Goal: Check status: Check status

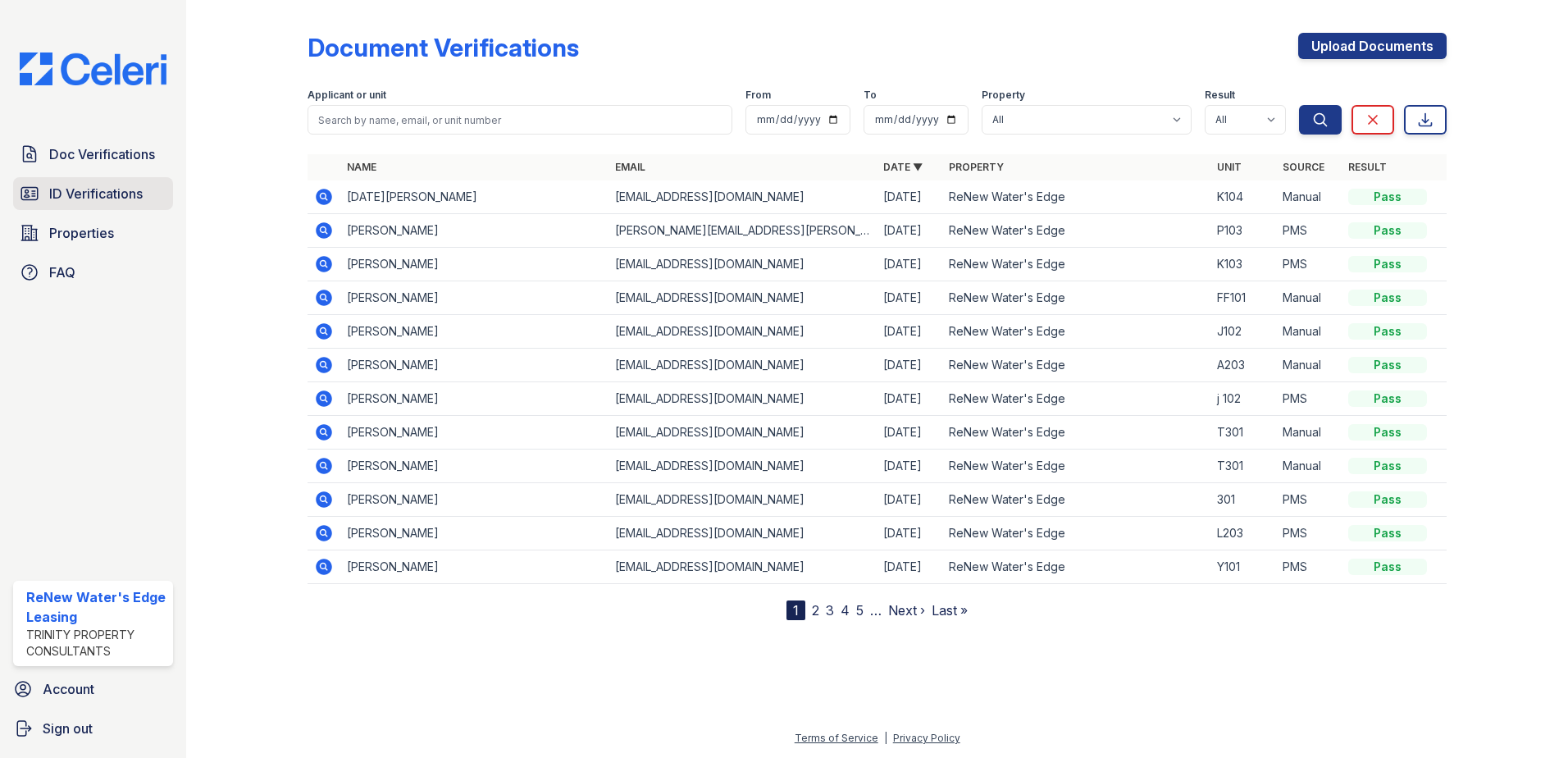
click at [126, 189] on span "ID Verifications" at bounding box center [95, 193] width 93 height 20
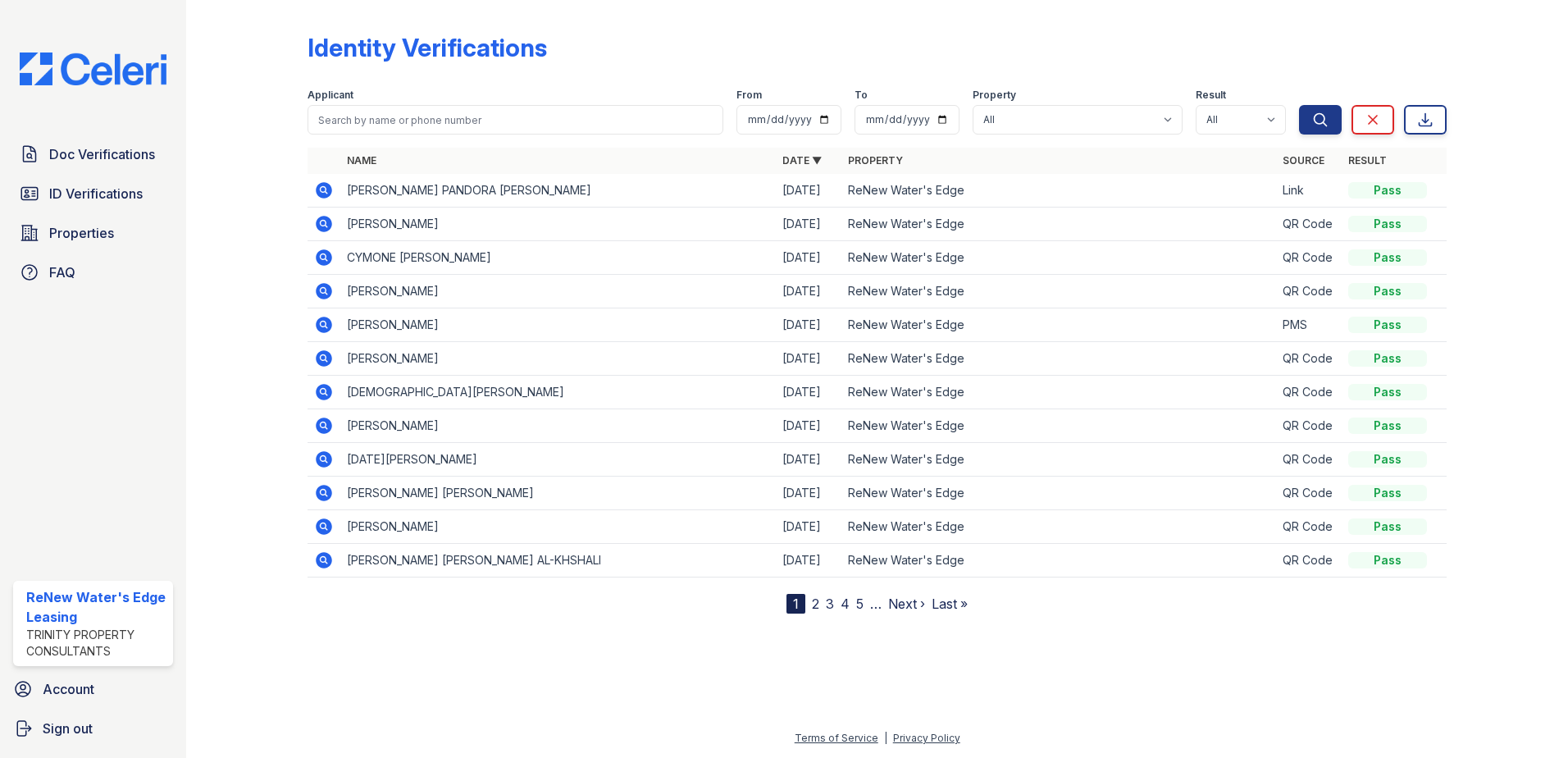
click at [331, 193] on icon at bounding box center [323, 190] width 16 height 16
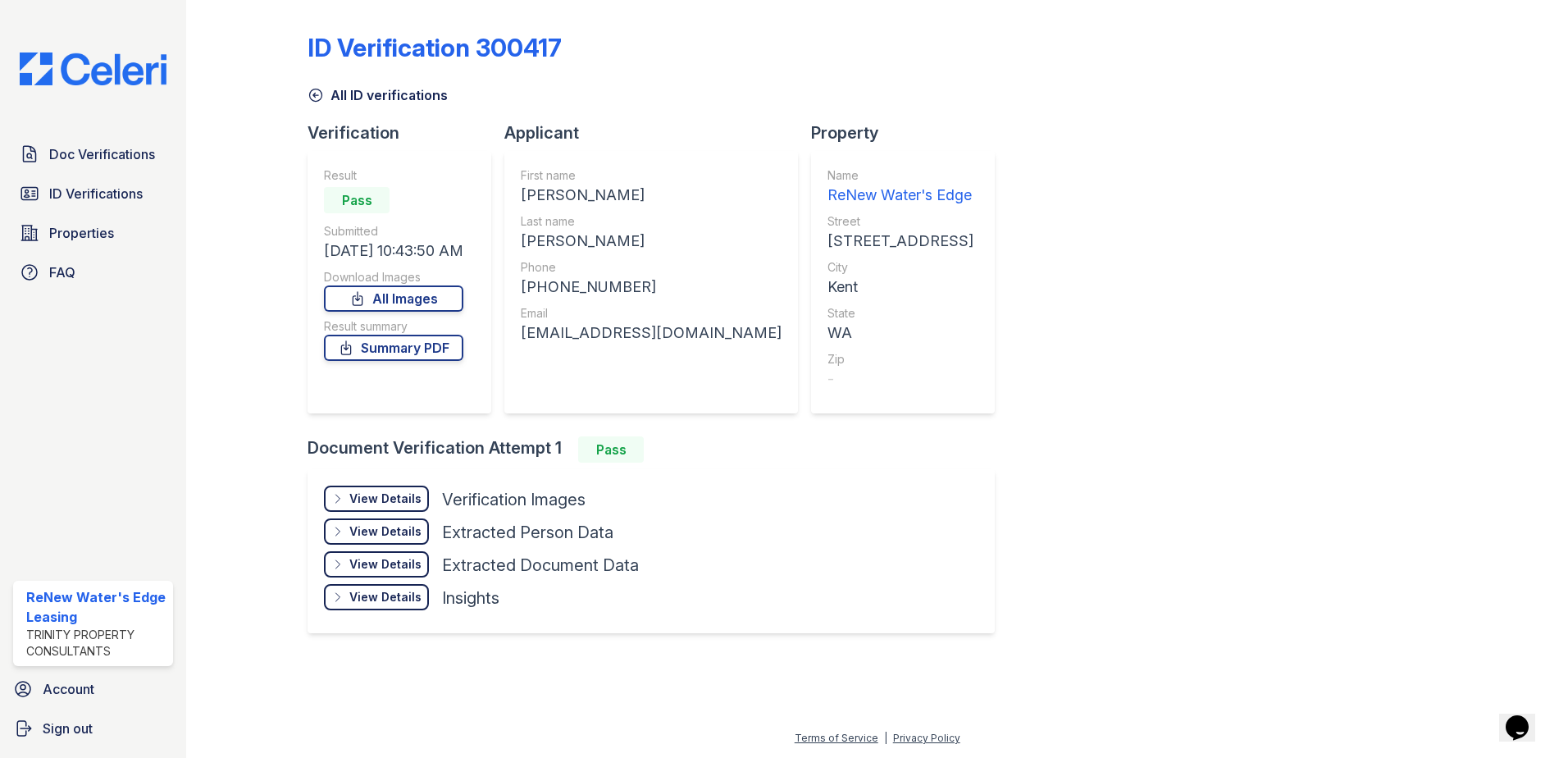
click at [407, 499] on div "View Details" at bounding box center [385, 498] width 72 height 16
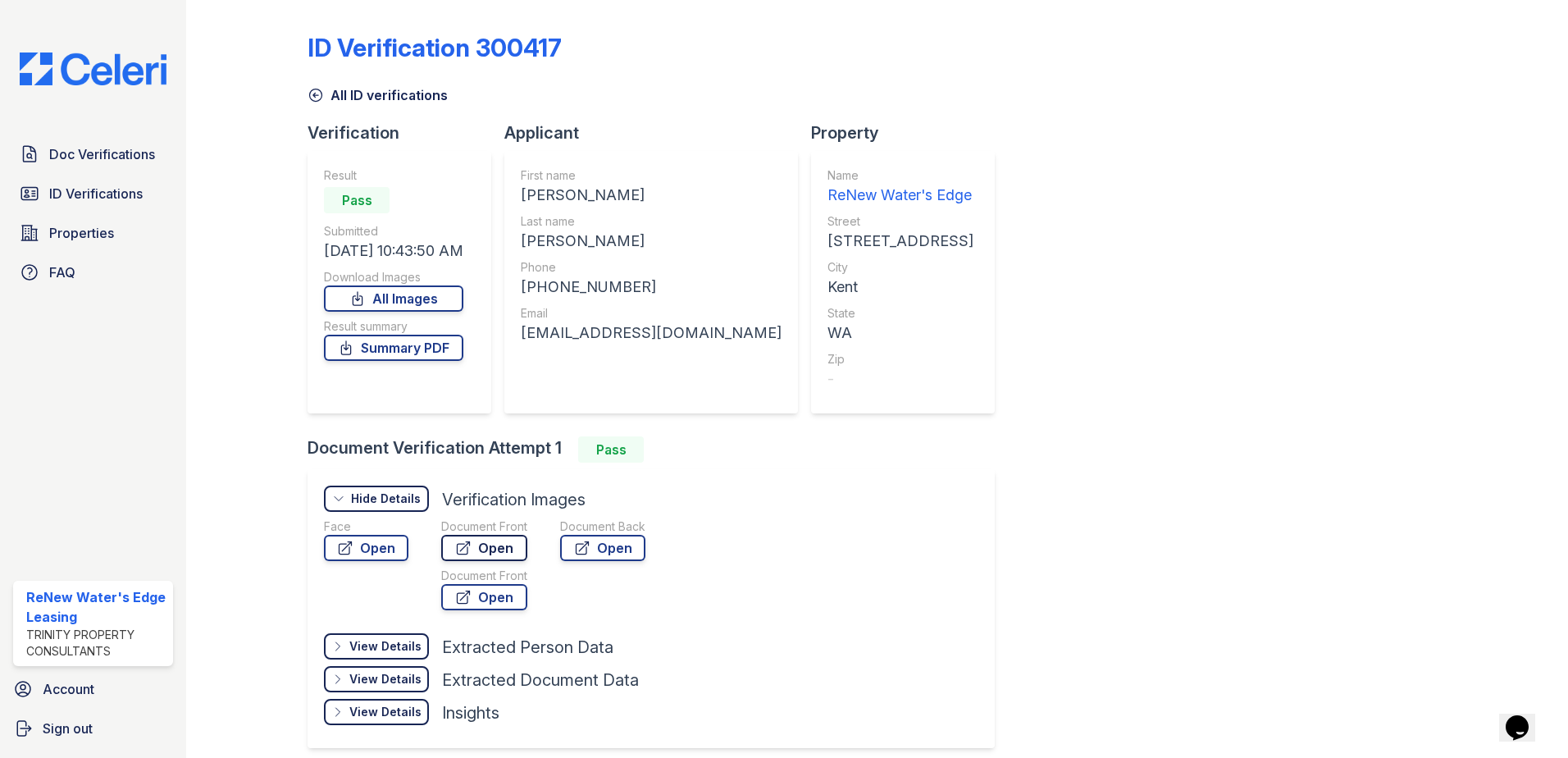
click at [492, 546] on link "Open" at bounding box center [484, 548] width 86 height 26
click at [463, 347] on link "Summary PDF" at bounding box center [394, 348] width 139 height 26
click at [1162, 115] on div "ID Verification 300417 All ID verifications Verification Result Pass Submitted …" at bounding box center [877, 388] width 1139 height 765
click at [130, 193] on span "ID Verifications" at bounding box center [95, 193] width 93 height 20
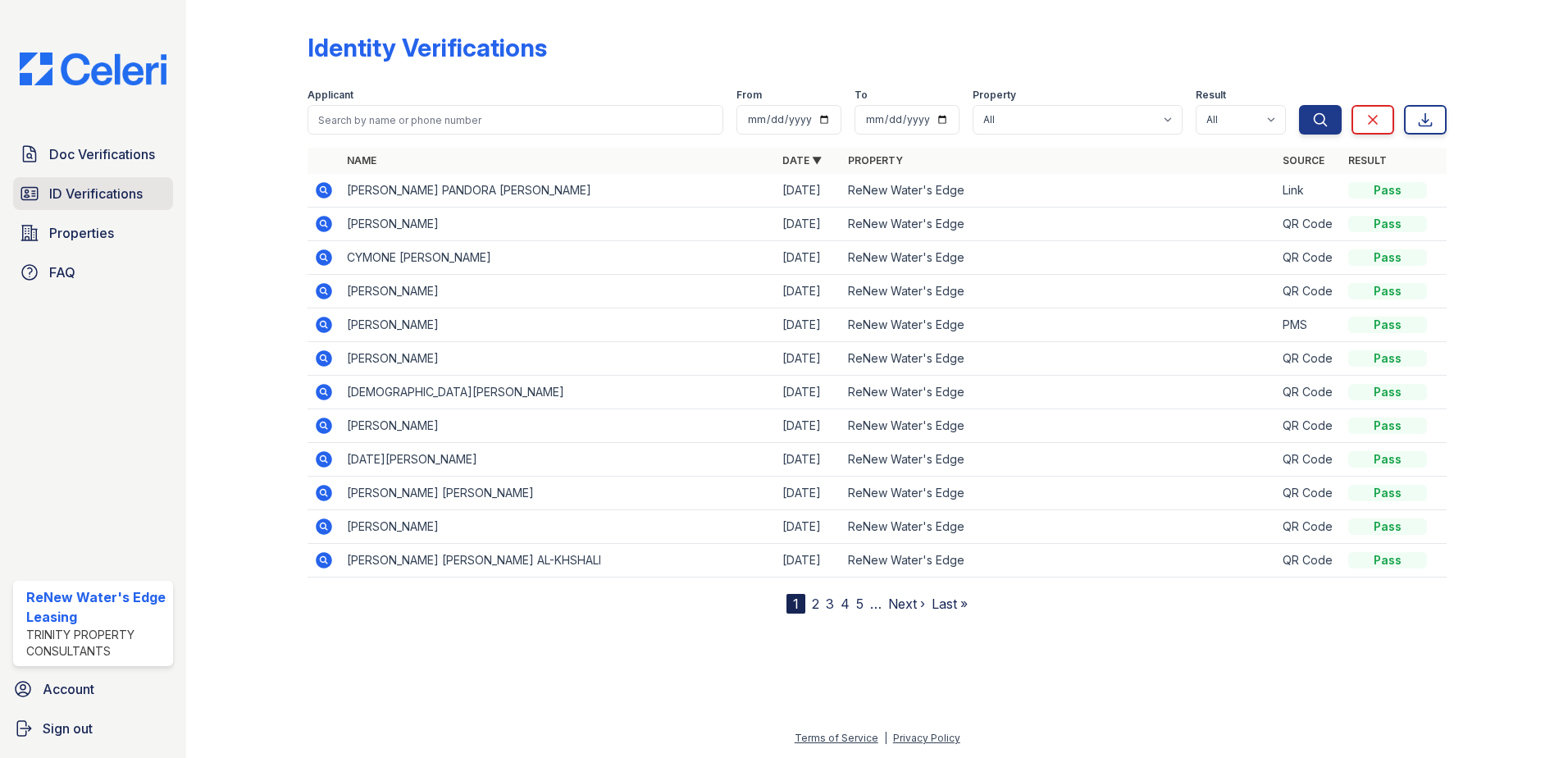
click at [115, 186] on span "ID Verifications" at bounding box center [95, 193] width 93 height 20
click at [812, 606] on link "2" at bounding box center [816, 603] width 8 height 16
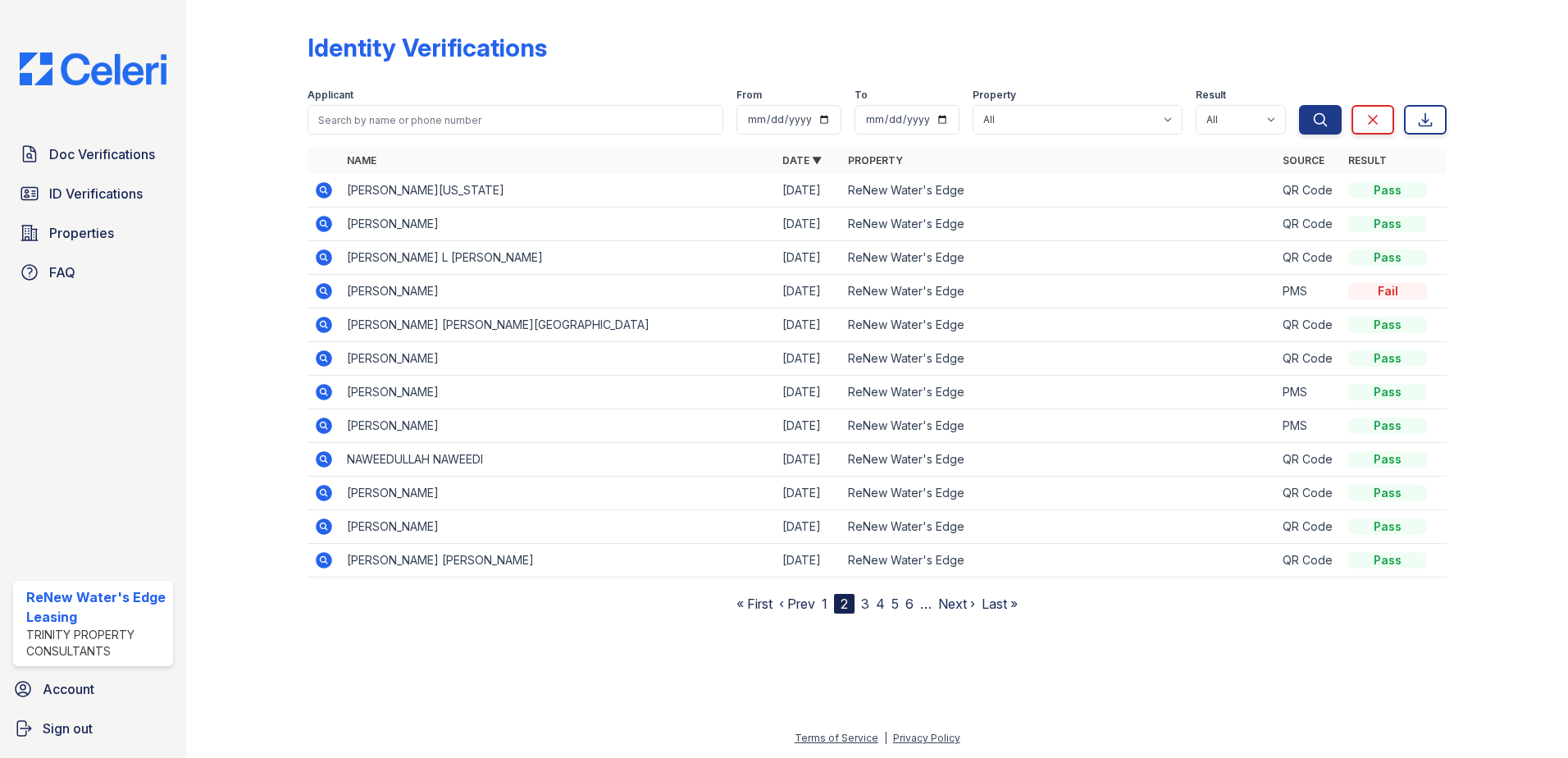
click at [862, 607] on link "3" at bounding box center [865, 603] width 8 height 16
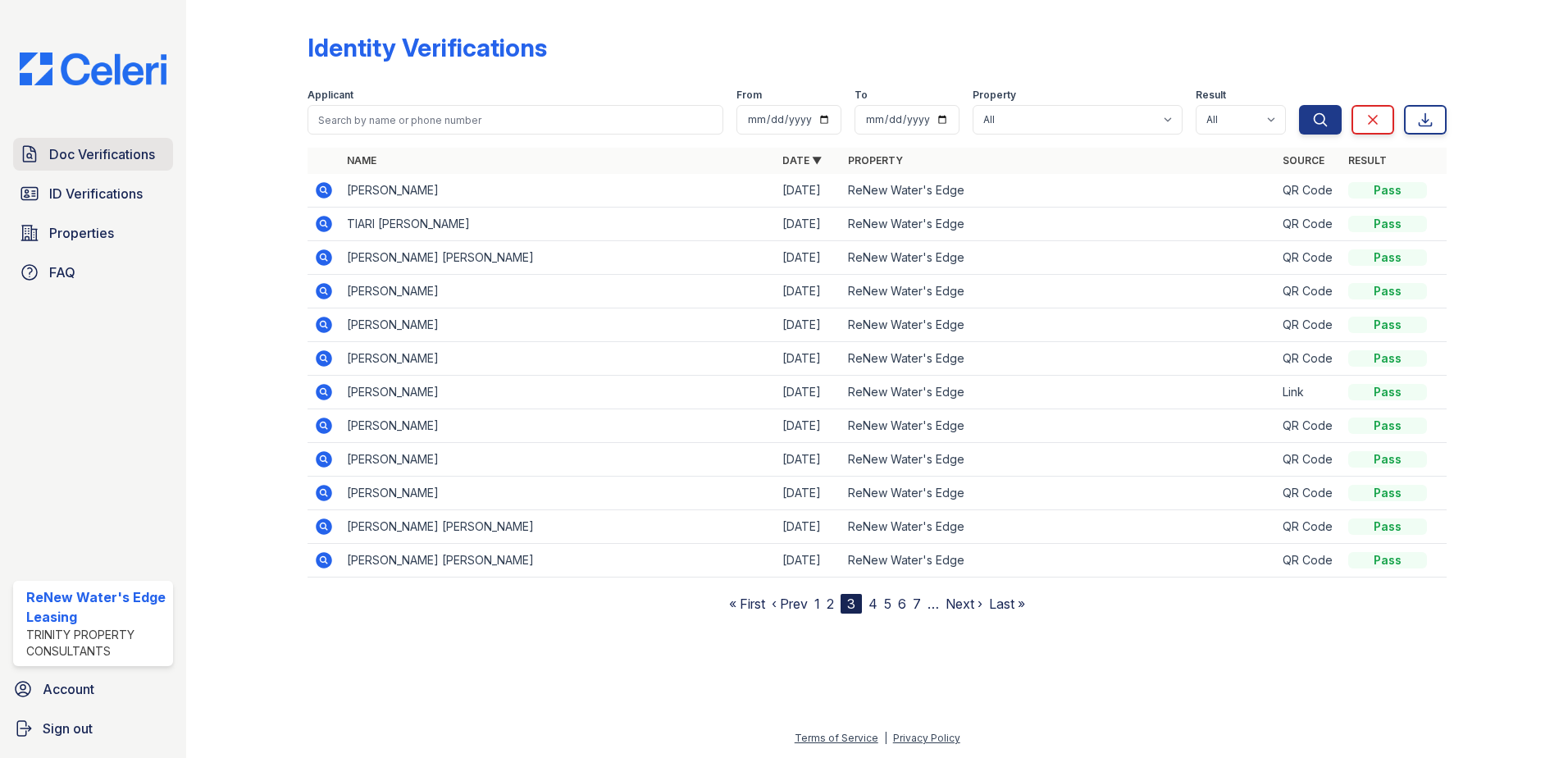
click at [121, 149] on span "Doc Verifications" at bounding box center [102, 154] width 106 height 20
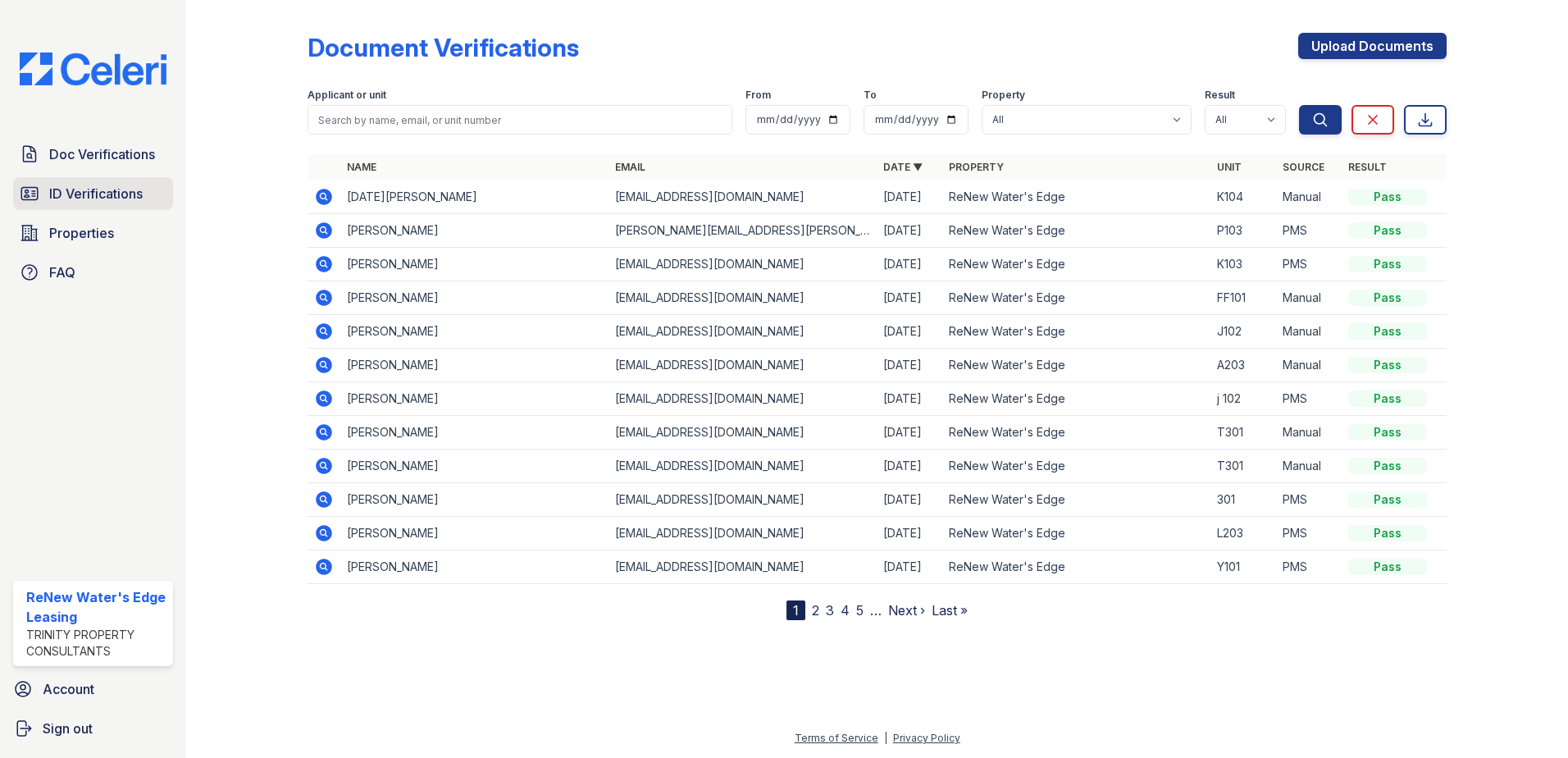
click at [111, 184] on span "ID Verifications" at bounding box center [95, 193] width 93 height 20
click at [116, 201] on span "ID Verifications" at bounding box center [95, 193] width 93 height 20
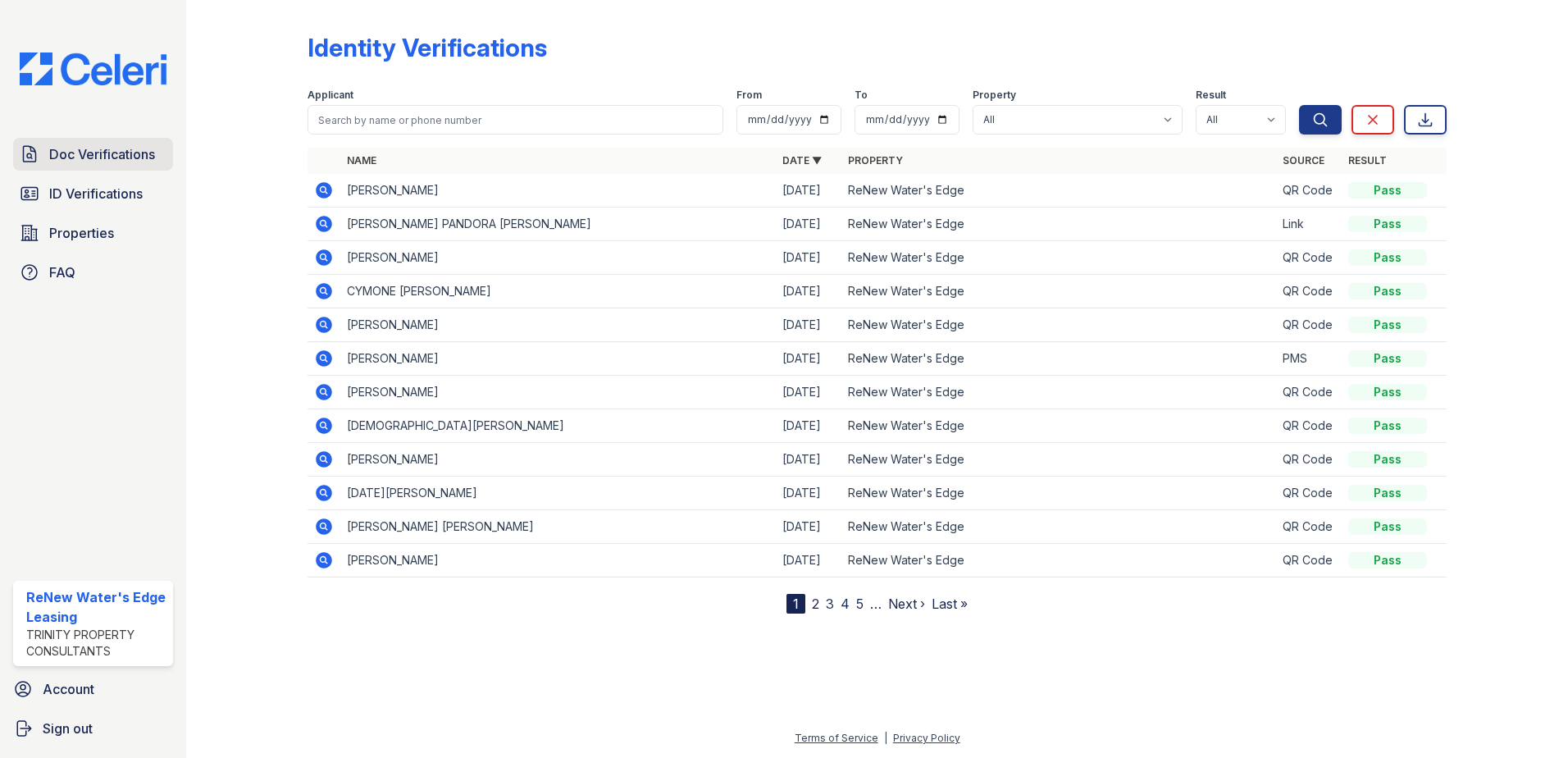
click at [119, 148] on span "Doc Verifications" at bounding box center [102, 154] width 106 height 20
